Goal: Task Accomplishment & Management: Use online tool/utility

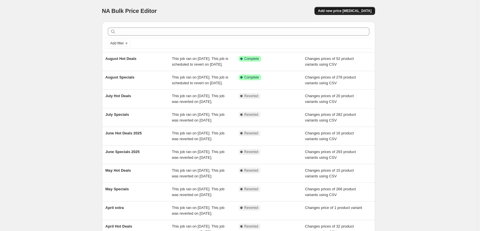
click at [348, 12] on span "Add new price change job" at bounding box center [344, 11] width 53 height 5
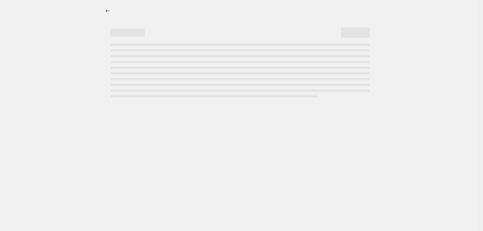
select select "percentage"
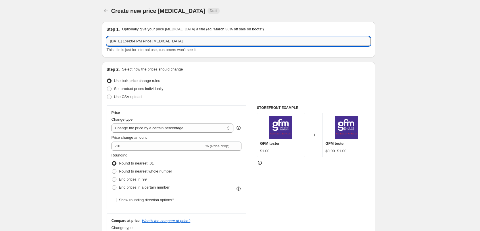
click at [214, 42] on input "Aug 22, 2025, 1:44:04 PM Price change job" at bounding box center [239, 41] width 264 height 9
type input "September Specials"
click at [139, 99] on span "Use CSV upload" at bounding box center [128, 97] width 28 height 4
click at [107, 95] on input "Use CSV upload" at bounding box center [107, 95] width 0 height 0
radio input "true"
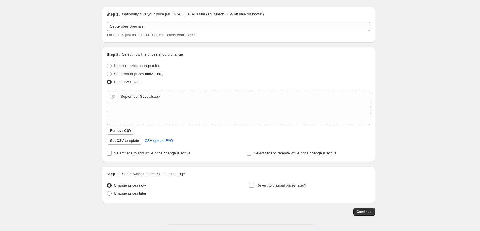
scroll to position [29, 0]
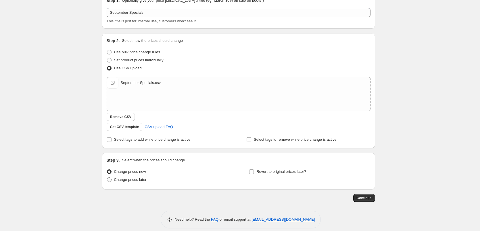
click at [133, 181] on span "Change prices later" at bounding box center [130, 180] width 32 height 4
click at [107, 178] on input "Change prices later" at bounding box center [107, 178] width 0 height 0
radio input "true"
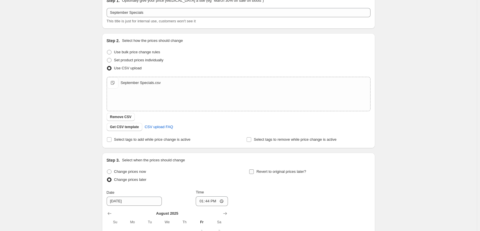
click at [256, 175] on label "Revert to original prices later?" at bounding box center [277, 172] width 57 height 8
click at [254, 174] on input "Revert to original prices later?" at bounding box center [251, 172] width 5 height 5
checkbox input "true"
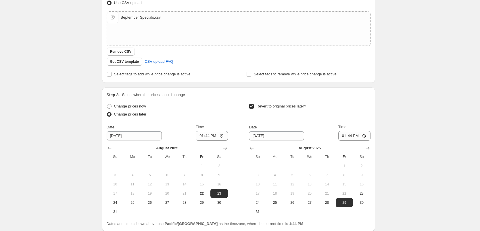
scroll to position [142, 0]
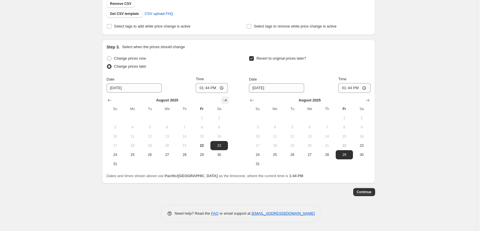
click at [228, 102] on icon "Show next month, September 2025" at bounding box center [225, 101] width 6 height 6
click at [129, 117] on span "1" at bounding box center [132, 118] width 13 height 5
type input "9/1/2025"
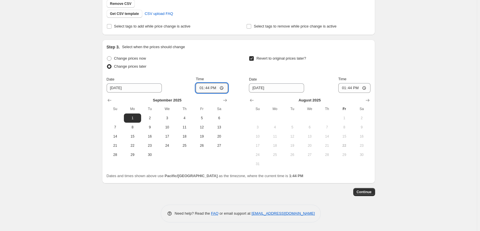
click at [198, 88] on input "13:44" at bounding box center [212, 88] width 32 height 10
type input "00:15"
click at [368, 103] on icon "Show next month, September 2025" at bounding box center [367, 101] width 6 height 6
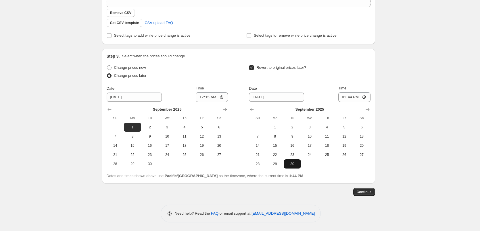
click at [295, 163] on span "30" at bounding box center [292, 164] width 13 height 5
type input "9/30/2025"
click at [344, 100] on input "13:44" at bounding box center [354, 97] width 32 height 10
type input "23:45"
click at [470, 86] on div "Create new price change job. This page is ready Create new price change job Dra…" at bounding box center [238, 49] width 476 height 364
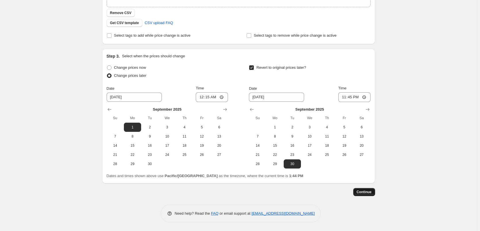
click at [362, 192] on span "Continue" at bounding box center [363, 192] width 15 height 5
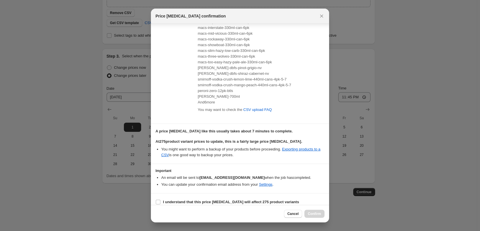
scroll to position [86, 0]
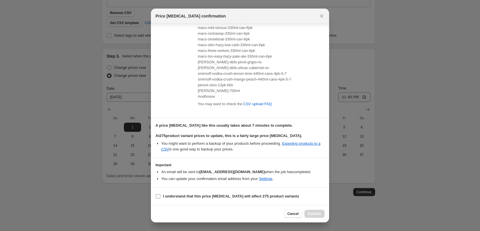
click at [173, 196] on b "I understand that this price change job will affect 275 product variants" at bounding box center [231, 196] width 136 height 4
click at [160, 196] on input "I understand that this price change job will affect 275 product variants" at bounding box center [158, 196] width 5 height 5
checkbox input "true"
click at [319, 214] on span "Confirm" at bounding box center [314, 214] width 13 height 5
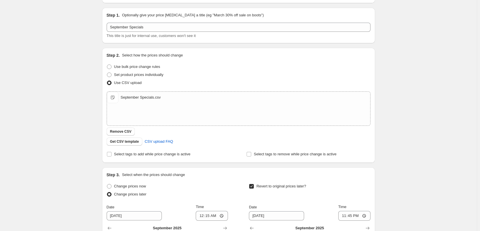
scroll to position [47, 0]
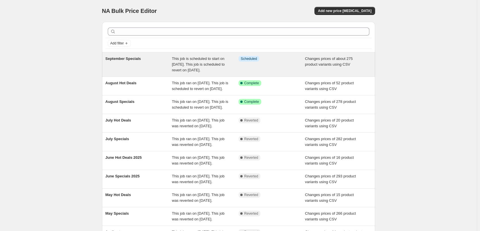
click at [316, 71] on div "Changes prices of about 275 product variants using CSV" at bounding box center [338, 64] width 67 height 17
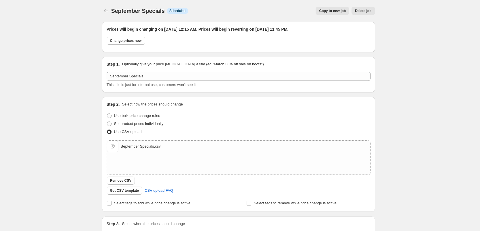
click at [368, 14] on button "Delete job" at bounding box center [362, 11] width 23 height 8
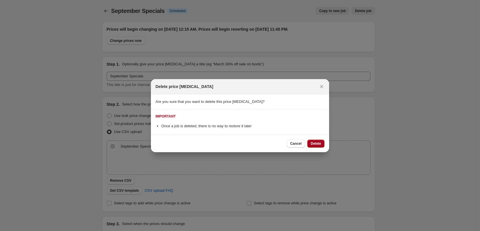
click at [317, 145] on span "Delete" at bounding box center [315, 144] width 10 height 5
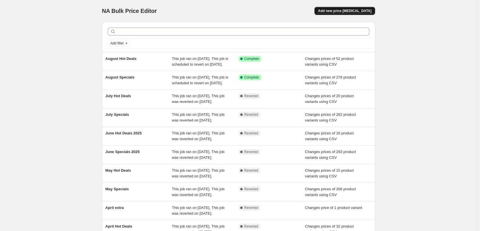
click at [341, 13] on span "Add new price change job" at bounding box center [344, 11] width 53 height 5
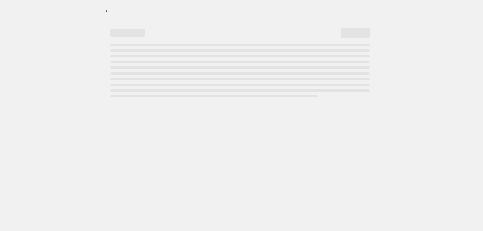
select select "percentage"
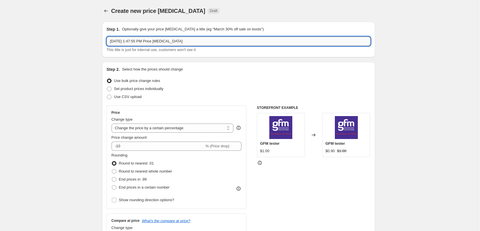
click at [202, 41] on input "Aug 22, 2025, 1:47:55 PM Price change job" at bounding box center [239, 41] width 264 height 9
type input "September Specials"
click at [137, 95] on span "Use CSV upload" at bounding box center [128, 97] width 28 height 4
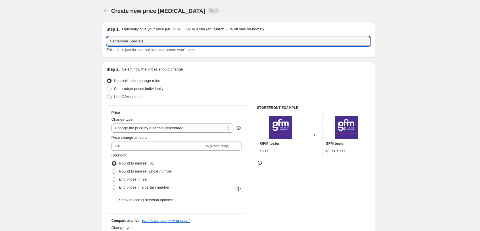
click at [107, 95] on input "Use CSV upload" at bounding box center [107, 95] width 0 height 0
radio input "true"
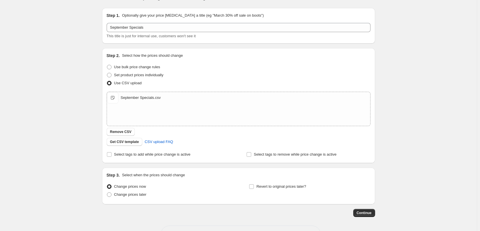
scroll to position [35, 0]
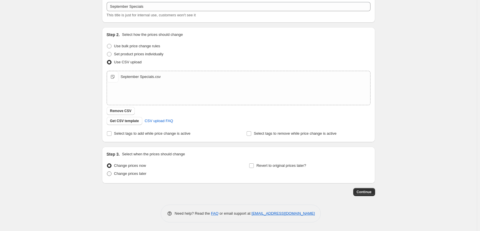
click at [139, 172] on span "Change prices later" at bounding box center [130, 174] width 32 height 4
click at [107, 172] on input "Change prices later" at bounding box center [107, 172] width 0 height 0
radio input "true"
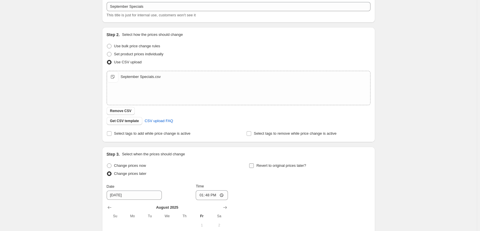
click at [254, 165] on input "Revert to original prices later?" at bounding box center [251, 166] width 5 height 5
checkbox input "true"
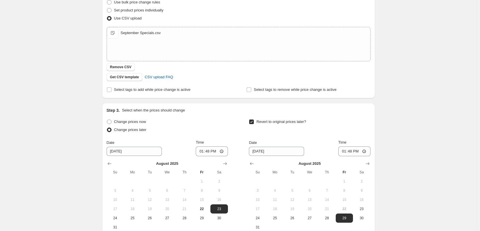
scroll to position [121, 0]
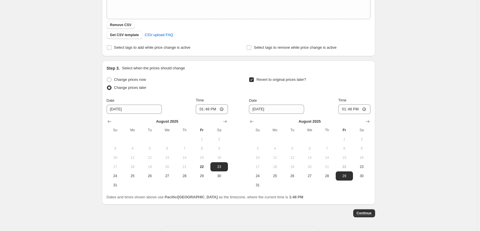
click at [221, 119] on div at bounding box center [167, 122] width 121 height 6
click at [221, 121] on div at bounding box center [167, 122] width 121 height 6
click at [223, 122] on icon "Show next month, September 2025" at bounding box center [225, 122] width 6 height 6
click at [134, 136] on button "1" at bounding box center [132, 139] width 17 height 9
type input "9/1/2025"
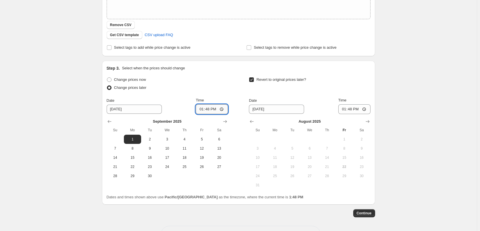
click at [201, 111] on input "13:48" at bounding box center [212, 110] width 32 height 10
type input "00:15"
click at [365, 121] on button "Show next month, September 2025" at bounding box center [367, 122] width 8 height 8
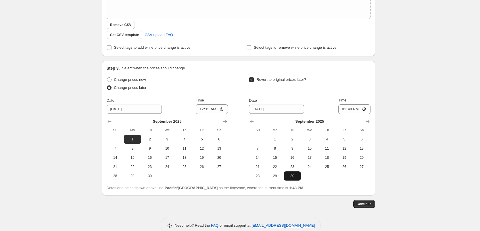
click at [296, 178] on span "30" at bounding box center [292, 176] width 13 height 5
type input "9/30/2025"
click at [343, 109] on input "13:48" at bounding box center [354, 110] width 32 height 10
type input "23:45"
click at [418, 70] on div "Create new price change job. This page is ready Create new price change job Dra…" at bounding box center [238, 61] width 476 height 364
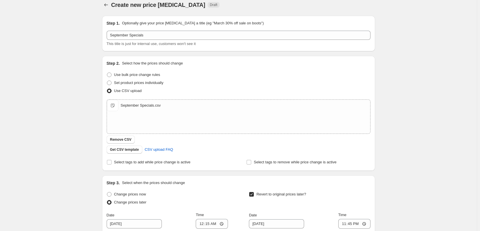
scroll to position [133, 0]
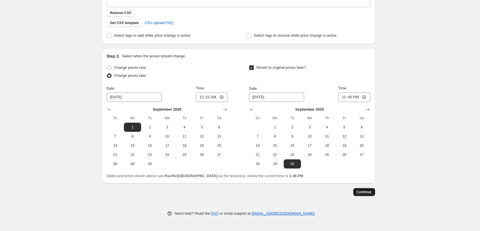
click at [360, 191] on span "Continue" at bounding box center [363, 192] width 15 height 5
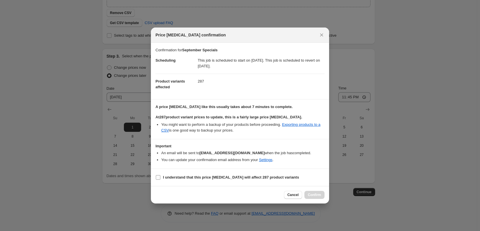
click at [165, 179] on b "I understand that this price change job will affect 287 product variants" at bounding box center [231, 177] width 136 height 4
click at [160, 179] on input "I understand that this price change job will affect 287 product variants" at bounding box center [158, 177] width 5 height 5
checkbox input "true"
click at [316, 197] on span "Confirm" at bounding box center [314, 195] width 13 height 5
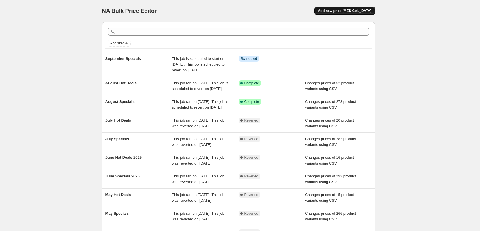
click at [349, 13] on span "Add new price change job" at bounding box center [344, 11] width 53 height 5
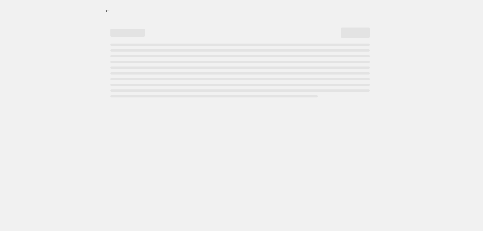
select select "percentage"
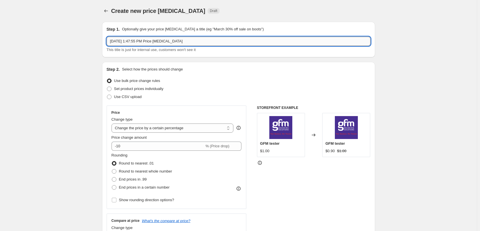
click at [249, 45] on input "Aug 22, 2025, 1:47:55 PM Price change job" at bounding box center [239, 41] width 264 height 9
type input "September Hot Deals"
click at [130, 97] on span "Use CSV upload" at bounding box center [128, 97] width 28 height 4
click at [107, 95] on input "Use CSV upload" at bounding box center [107, 95] width 0 height 0
radio input "true"
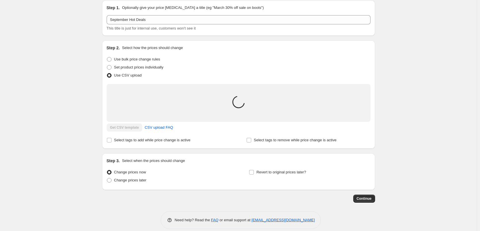
scroll to position [28, 0]
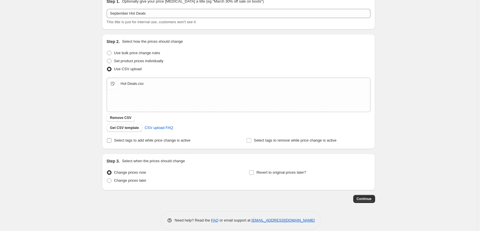
click at [143, 141] on span "Select tags to add while price change is active" at bounding box center [152, 140] width 76 height 4
click at [111, 141] on input "Select tags to add while price change is active" at bounding box center [109, 140] width 5 height 5
checkbox input "true"
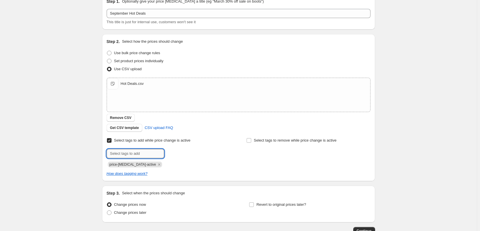
click at [140, 150] on input "text" at bounding box center [135, 153] width 57 height 9
type input "hot-deals"
click at [173, 154] on b "Add" at bounding box center [172, 153] width 7 height 4
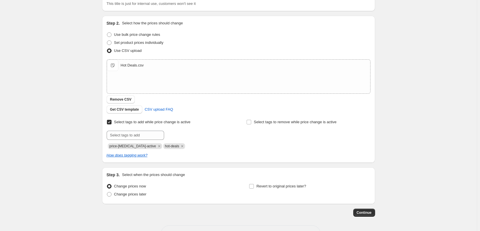
scroll to position [67, 0]
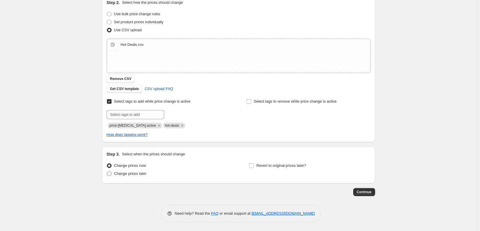
click at [120, 175] on span "Change prices later" at bounding box center [130, 174] width 32 height 4
click at [107, 172] on input "Change prices later" at bounding box center [107, 172] width 0 height 0
radio input "true"
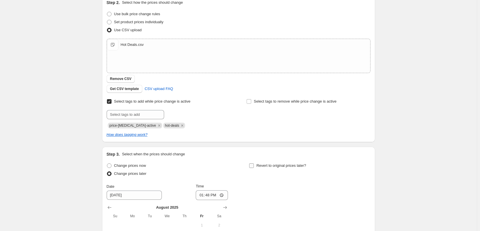
click at [258, 169] on label "Revert to original prices later?" at bounding box center [277, 166] width 57 height 8
click at [254, 168] on input "Revert to original prices later?" at bounding box center [251, 166] width 5 height 5
checkbox input "true"
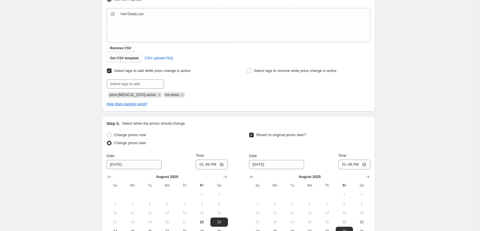
scroll to position [174, 0]
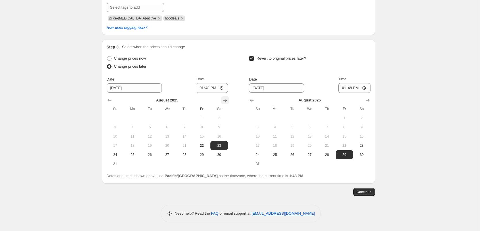
click at [224, 100] on icon "Show next month, September 2025" at bounding box center [225, 101] width 6 height 6
click at [136, 119] on span "1" at bounding box center [132, 118] width 13 height 5
type input "9/1/2025"
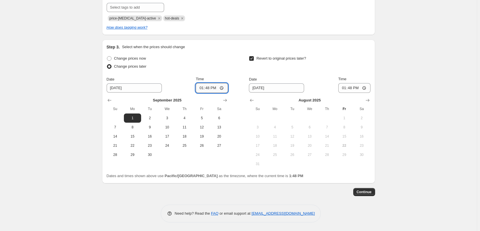
click at [202, 91] on input "13:48" at bounding box center [212, 88] width 32 height 10
type input "00:15"
click at [369, 101] on icon "Show next month, September 2025" at bounding box center [367, 100] width 4 height 3
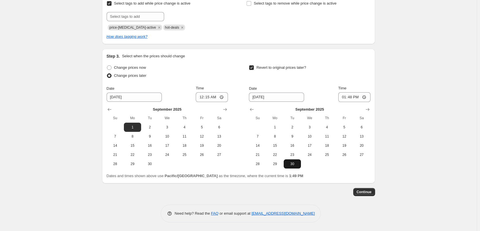
click at [299, 161] on button "30" at bounding box center [291, 164] width 17 height 9
type input "9/30/2025"
click at [342, 98] on input "13:48" at bounding box center [354, 97] width 32 height 10
type input "23:45"
click at [451, 74] on div "Create new price change job. This page is ready Create new price change job Dra…" at bounding box center [238, 33] width 476 height 397
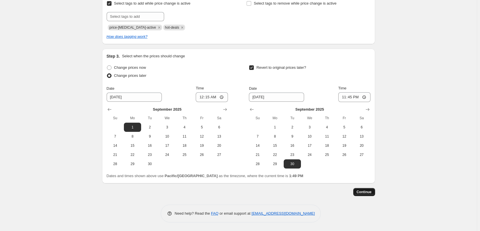
click at [362, 192] on span "Continue" at bounding box center [363, 192] width 15 height 5
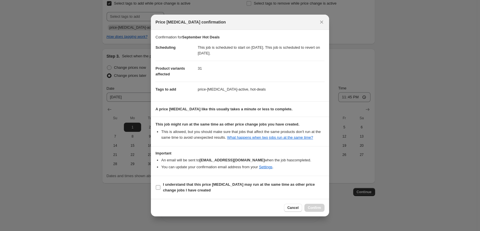
click at [176, 185] on span "I understand that this price change job may run at the same time as other price…" at bounding box center [243, 187] width 161 height 11
click at [160, 186] on input "I understand that this price change job may run at the same time as other price…" at bounding box center [158, 188] width 5 height 5
checkbox input "true"
click at [309, 209] on span "Confirm" at bounding box center [314, 208] width 13 height 5
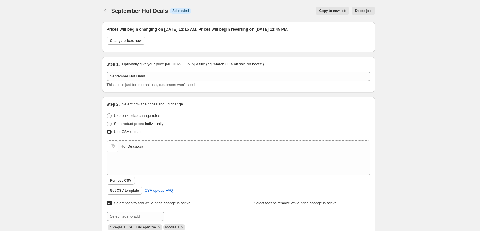
scroll to position [165, 0]
